Goal: Task Accomplishment & Management: Complete application form

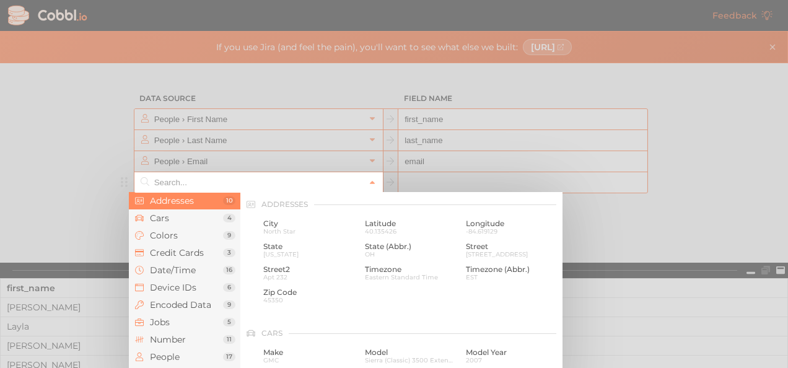
click at [258, 181] on input "text" at bounding box center [258, 182] width 214 height 20
click at [272, 220] on span "City" at bounding box center [309, 223] width 92 height 9
type input "Addresses › City"
type input "city"
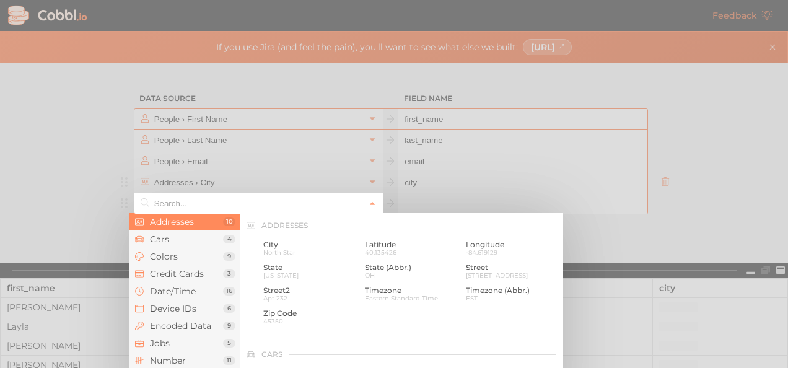
click at [254, 207] on input "text" at bounding box center [258, 203] width 214 height 20
click at [189, 286] on span "Date/Time" at bounding box center [186, 291] width 73 height 10
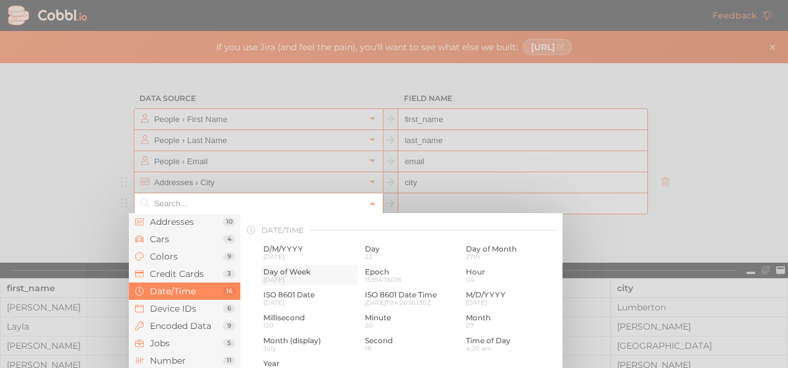
scroll to position [370, 0]
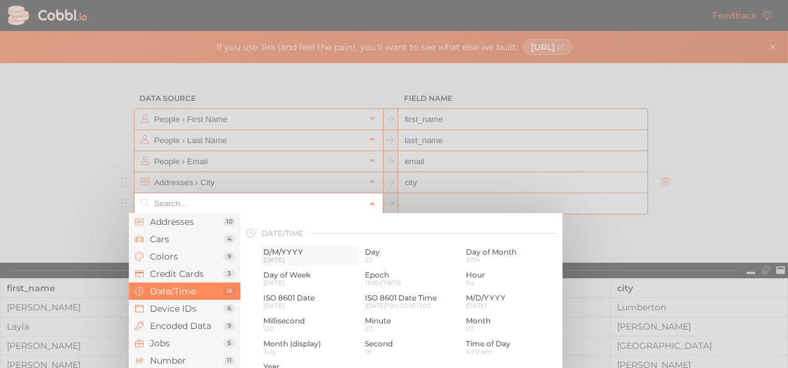
click at [275, 260] on span "[DATE]" at bounding box center [309, 259] width 92 height 7
type input "Date/Time › D/M/YYYY"
type input "d/m/yyyy"
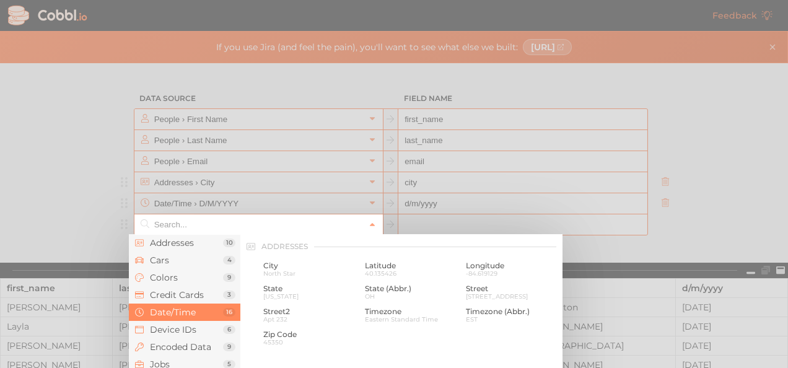
click at [200, 225] on input "text" at bounding box center [258, 224] width 214 height 20
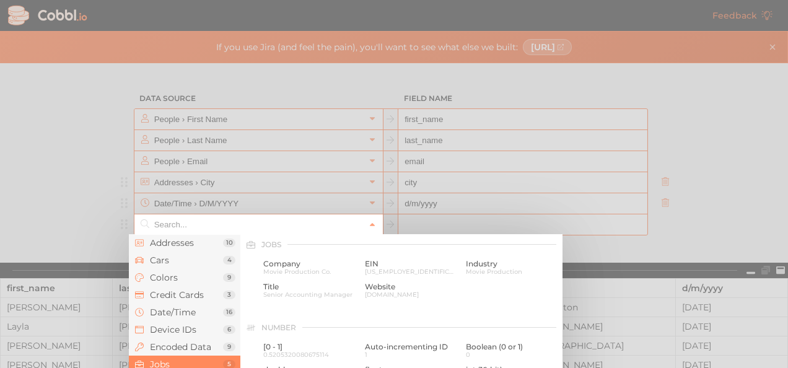
scroll to position [739, 0]
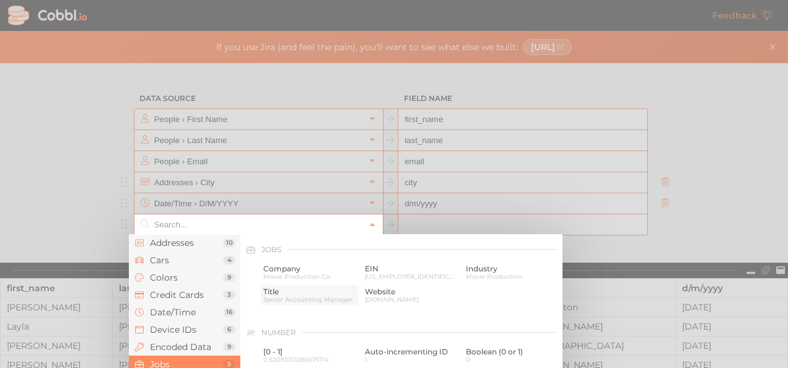
click at [277, 297] on span "Senior Accounting Manager" at bounding box center [309, 299] width 92 height 7
type input "Jobs › Title"
type input "title"
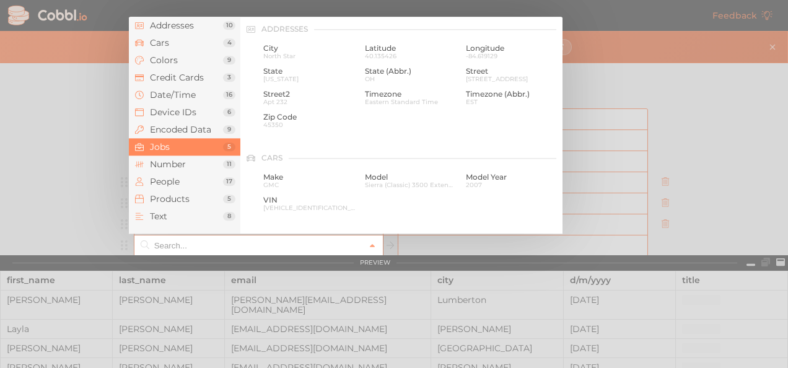
click at [207, 249] on input "text" at bounding box center [258, 245] width 214 height 20
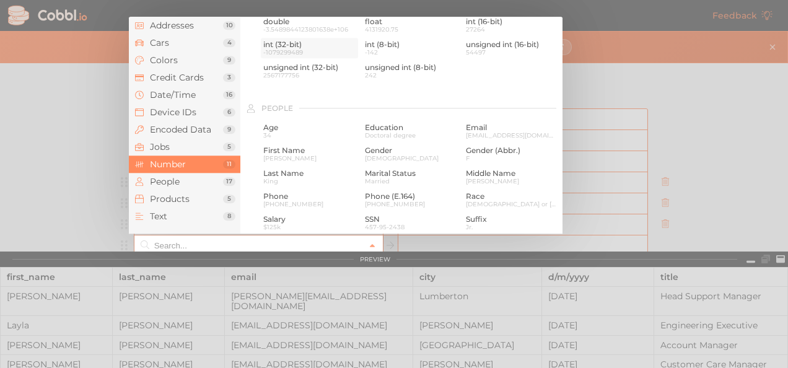
scroll to position [922, 0]
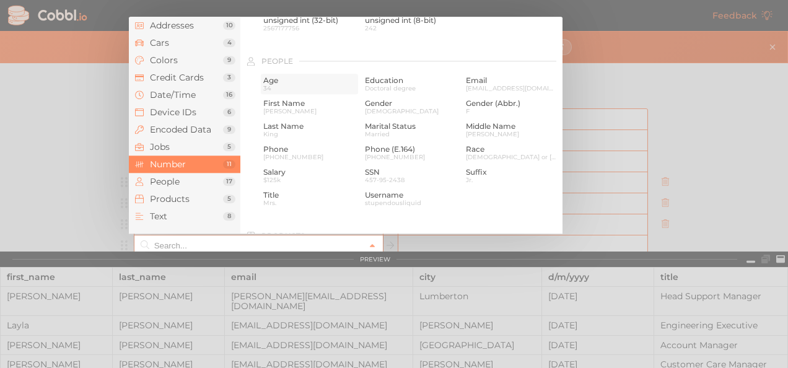
click at [279, 92] on span "34" at bounding box center [309, 88] width 92 height 7
type input "People › Age"
type input "age"
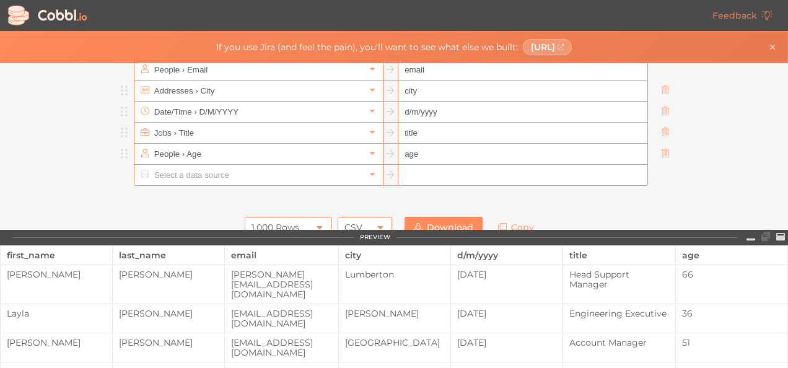
scroll to position [94, 0]
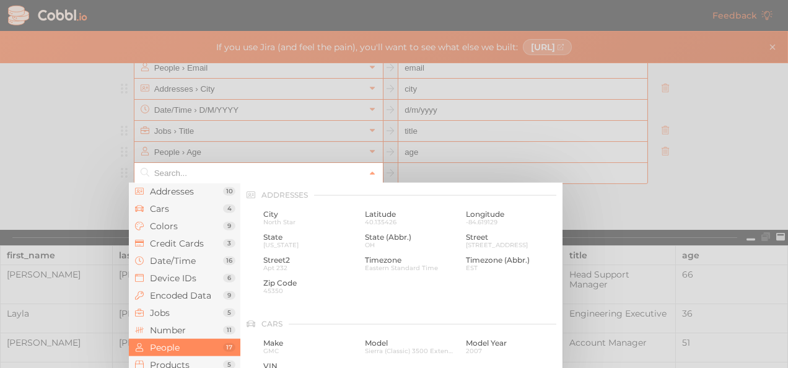
click at [289, 174] on input "text" at bounding box center [258, 173] width 214 height 20
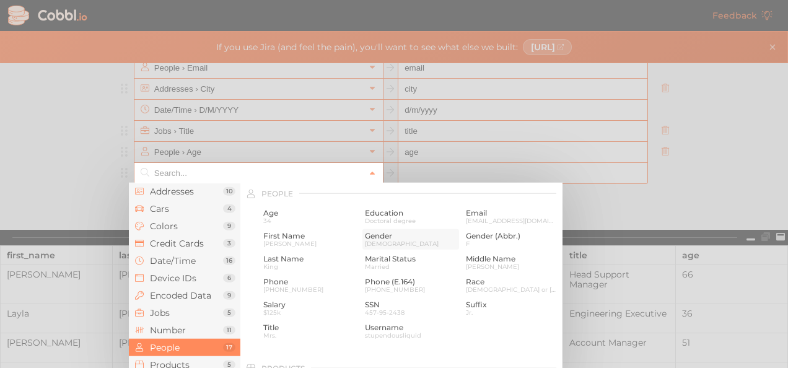
click at [378, 233] on span "Gender" at bounding box center [411, 236] width 92 height 9
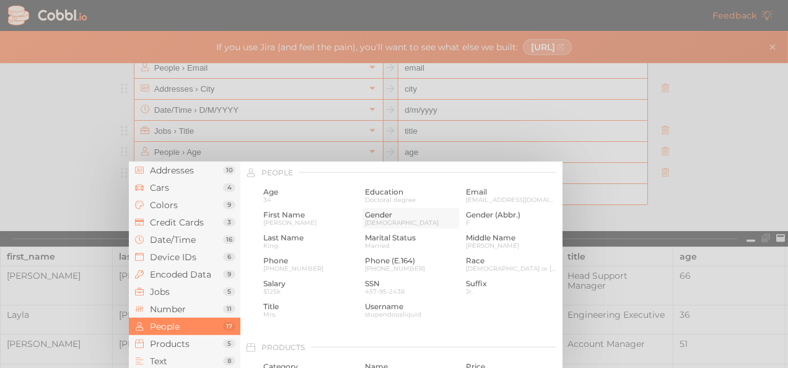
type input "People › Gender"
type input "gender"
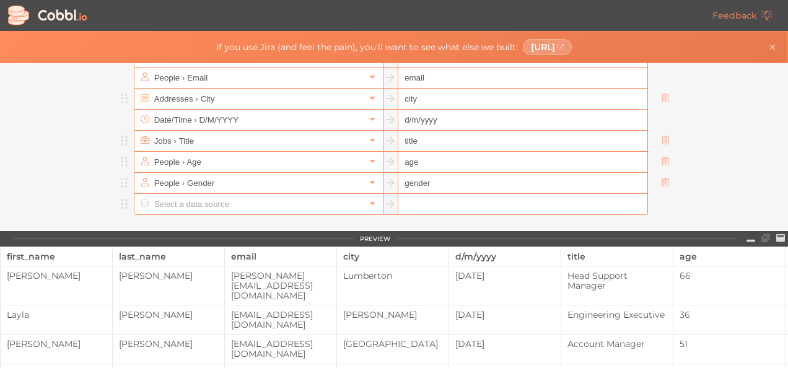
scroll to position [85, 0]
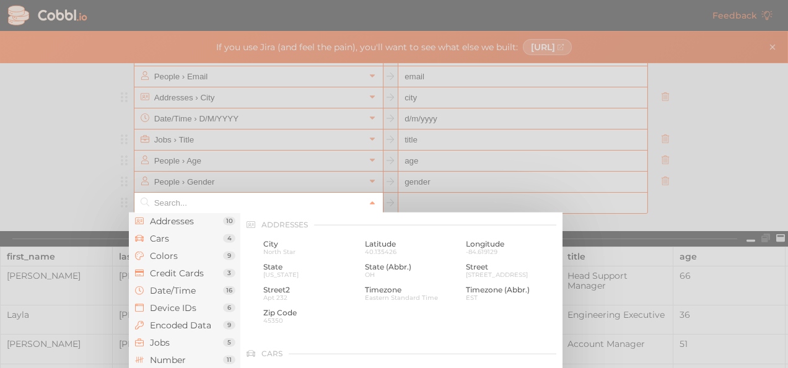
click at [274, 201] on input "text" at bounding box center [258, 203] width 214 height 20
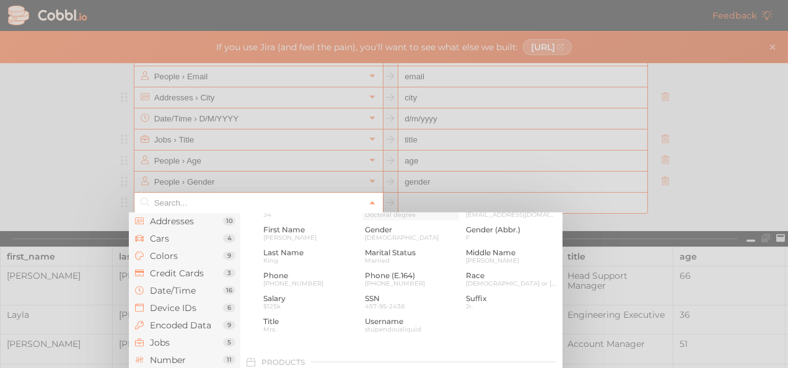
scroll to position [992, 0]
click at [369, 256] on span "Marital Status" at bounding box center [411, 251] width 92 height 9
type input "People › Marital Status"
type input "marital_status"
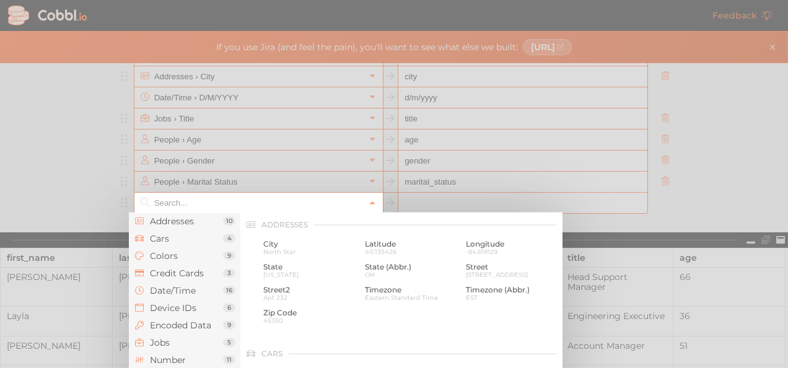
scroll to position [955, 0]
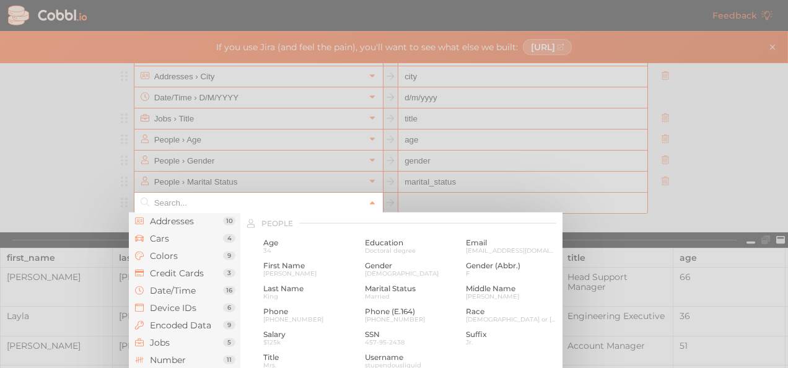
click at [279, 207] on input "text" at bounding box center [258, 203] width 214 height 20
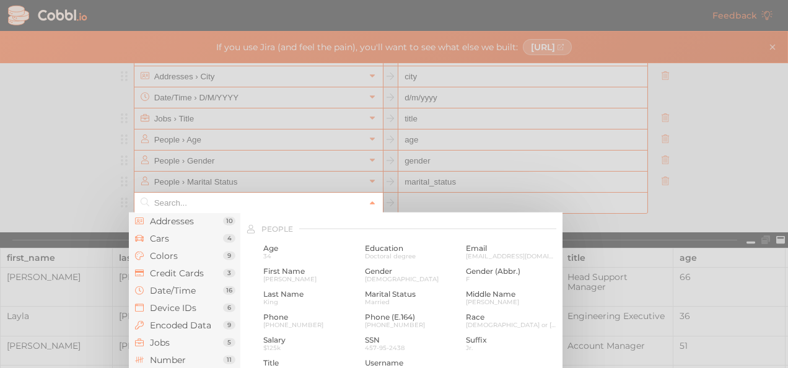
scroll to position [949, 0]
click at [103, 172] on div at bounding box center [394, 184] width 788 height 368
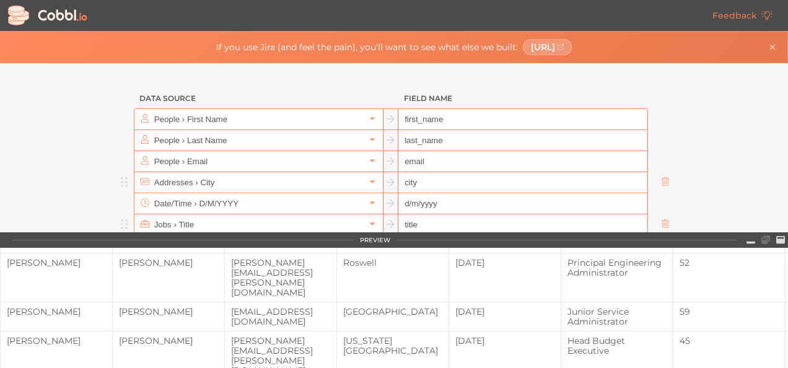
scroll to position [0, 0]
